Goal: Navigation & Orientation: Find specific page/section

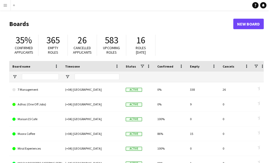
click at [240, 32] on div "35% Confirmed applicants 365 Empty roles 26 Cancelled applicants 583 Upcoming r…" at bounding box center [136, 46] width 254 height 29
click at [190, 4] on app-navbar "Menu Boards Boards Boards All jobs Status Workforce Workforce My Workforce Recr…" at bounding box center [134, 5] width 269 height 11
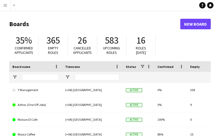
click at [5, 4] on app-icon "Menu" at bounding box center [5, 5] width 4 height 4
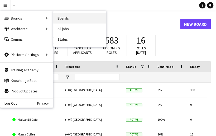
click at [68, 19] on link "Boards" at bounding box center [79, 18] width 53 height 11
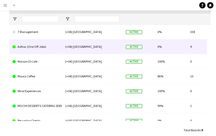
click at [122, 48] on div "(+04) [GEOGRAPHIC_DATA]" at bounding box center [92, 46] width 61 height 14
click at [27, 49] on link "Adhoc (One Off Jobs)" at bounding box center [35, 46] width 46 height 15
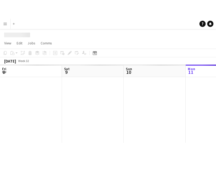
scroll to position [0, 126]
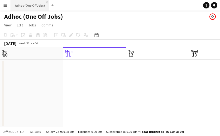
click at [46, 3] on app-icon "Close" at bounding box center [47, 2] width 2 height 2
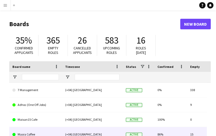
click at [154, 131] on div "86%" at bounding box center [170, 134] width 33 height 14
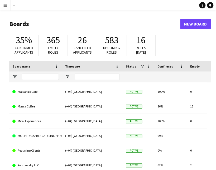
scroll to position [36, 0]
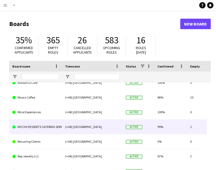
click at [189, 127] on div "1" at bounding box center [203, 127] width 33 height 14
click at [119, 131] on div "(+04) [GEOGRAPHIC_DATA]" at bounding box center [92, 127] width 61 height 14
click at [131, 129] on span "Active" at bounding box center [134, 127] width 16 height 4
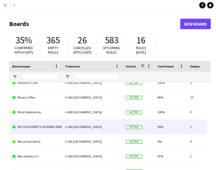
click at [131, 129] on span "Active" at bounding box center [134, 127] width 16 height 4
click at [29, 126] on link "MOCHI DESSERTS CATERING SERVICES L.L.C" at bounding box center [35, 127] width 46 height 15
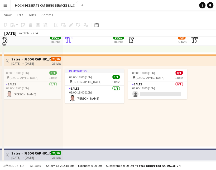
scroll to position [282, 0]
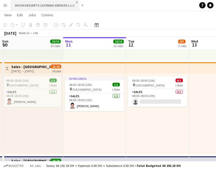
click at [76, 2] on app-icon "Close" at bounding box center [77, 2] width 2 height 2
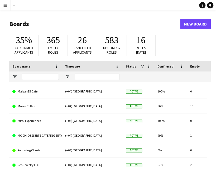
scroll to position [30, 0]
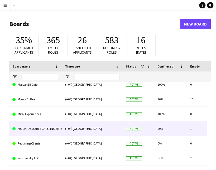
click at [47, 130] on link "MOCHI DESSERTS CATERING SERVICES L.L.C" at bounding box center [35, 129] width 46 height 15
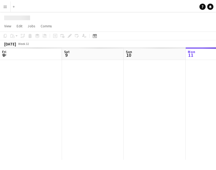
scroll to position [0, 126]
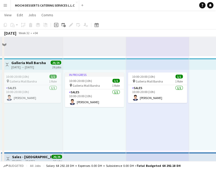
scroll to position [495, 0]
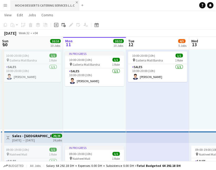
click at [77, 2] on app-icon "Close" at bounding box center [77, 2] width 2 height 2
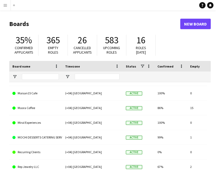
scroll to position [30, 0]
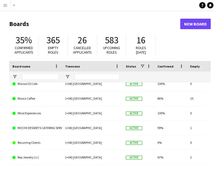
click at [7, 4] on app-icon "Menu" at bounding box center [5, 5] width 4 height 4
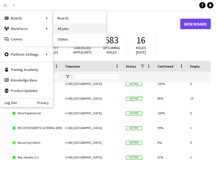
click at [61, 27] on link "All jobs" at bounding box center [79, 28] width 53 height 11
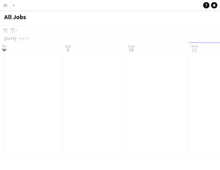
scroll to position [0, 126]
click at [6, 7] on app-icon "Menu" at bounding box center [5, 5] width 4 height 4
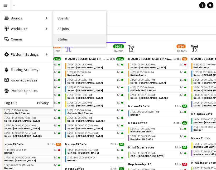
click at [64, 38] on link "Status" at bounding box center [79, 39] width 53 height 11
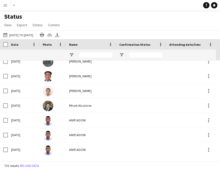
scroll to position [1313, 0]
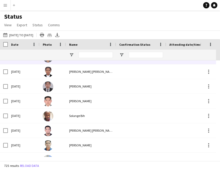
click at [91, 61] on div "[PERSON_NAME]" at bounding box center [91, 57] width 50 height 14
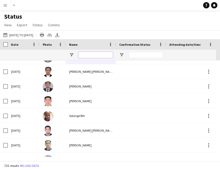
click at [89, 53] on input "Name Filter Input" at bounding box center [95, 55] width 34 height 6
click at [73, 53] on span "Open Filter Menu" at bounding box center [71, 55] width 5 height 5
click at [152, 44] on div "Confirmation Status" at bounding box center [137, 45] width 37 height 8
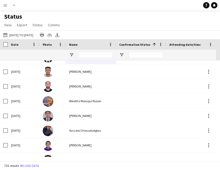
click at [152, 44] on span at bounding box center [154, 44] width 5 height 5
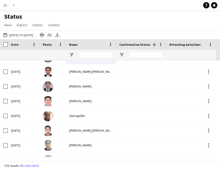
click at [175, 43] on span "Attending date/time" at bounding box center [185, 45] width 32 height 4
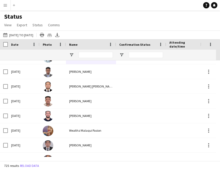
click at [7, 5] on app-icon "Menu" at bounding box center [5, 5] width 4 height 4
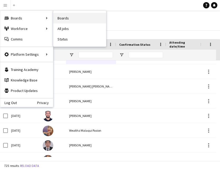
click at [62, 18] on link "Boards" at bounding box center [79, 18] width 53 height 11
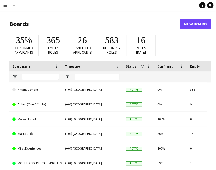
click at [8, 10] on button "Menu" at bounding box center [5, 5] width 11 height 11
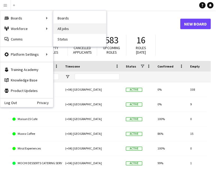
click at [63, 28] on link "All jobs" at bounding box center [79, 28] width 53 height 11
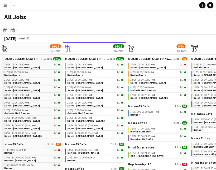
click at [8, 7] on button "Menu" at bounding box center [5, 5] width 11 height 11
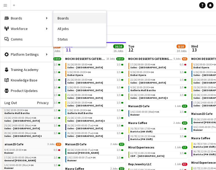
click at [62, 16] on link "Boards" at bounding box center [79, 18] width 53 height 11
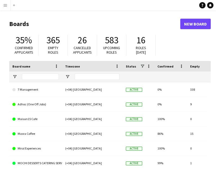
click at [113, 26] on h1 "Boards" at bounding box center [94, 24] width 171 height 8
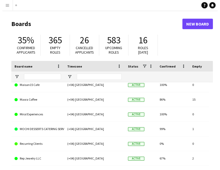
scroll to position [36, 0]
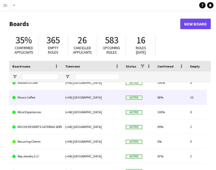
click at [26, 97] on link "Masra Coffee" at bounding box center [35, 97] width 46 height 15
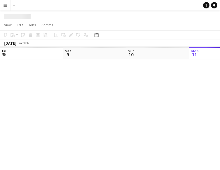
scroll to position [0, 126]
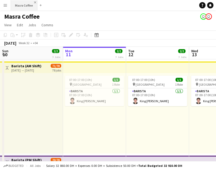
click at [34, 3] on app-icon "Close" at bounding box center [35, 2] width 2 height 2
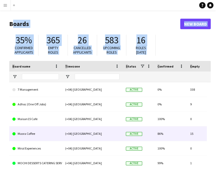
drag, startPoint x: 34, startPoint y: 3, endPoint x: 29, endPoint y: 135, distance: 132.3
click at [29, 135] on div "Menu Boards Boards Boards All jobs Status Workforce Workforce My Workforce Recr…" at bounding box center [108, 100] width 216 height 201
click at [29, 135] on link "Masra Coffee" at bounding box center [35, 134] width 46 height 15
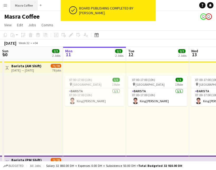
click at [35, 3] on button "Masra Coffee Close" at bounding box center [24, 5] width 27 height 10
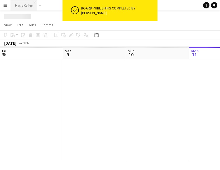
scroll to position [0, 126]
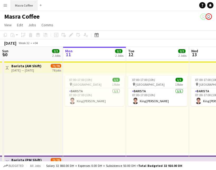
click at [35, 1] on button "Masra Coffee Close" at bounding box center [24, 5] width 27 height 10
click at [34, 2] on app-icon "Close" at bounding box center [35, 2] width 2 height 2
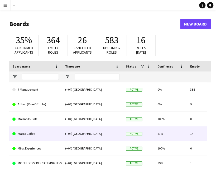
click at [28, 138] on link "Masra Coffee" at bounding box center [35, 134] width 46 height 15
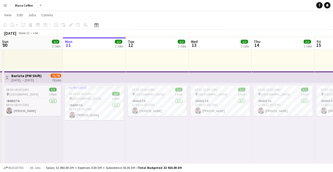
scroll to position [84, 0]
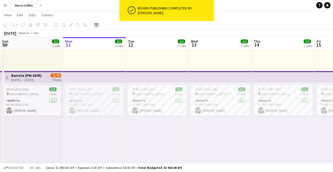
click at [253, 164] on div "Budgeted All jobs Salary 32 860.00 DH + Expenses 0.00 DH + Subsistence 50.00 DH…" at bounding box center [166, 167] width 333 height 9
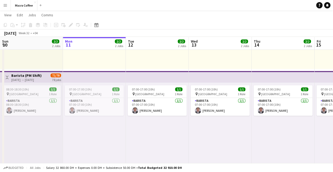
click at [218, 166] on div "Budgeted All jobs Salary 32 860.00 DH + Expenses 0.00 DH + Subsistence 50.00 DH…" at bounding box center [166, 167] width 333 height 9
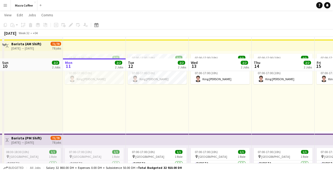
scroll to position [0, 0]
